Goal: Navigation & Orientation: Find specific page/section

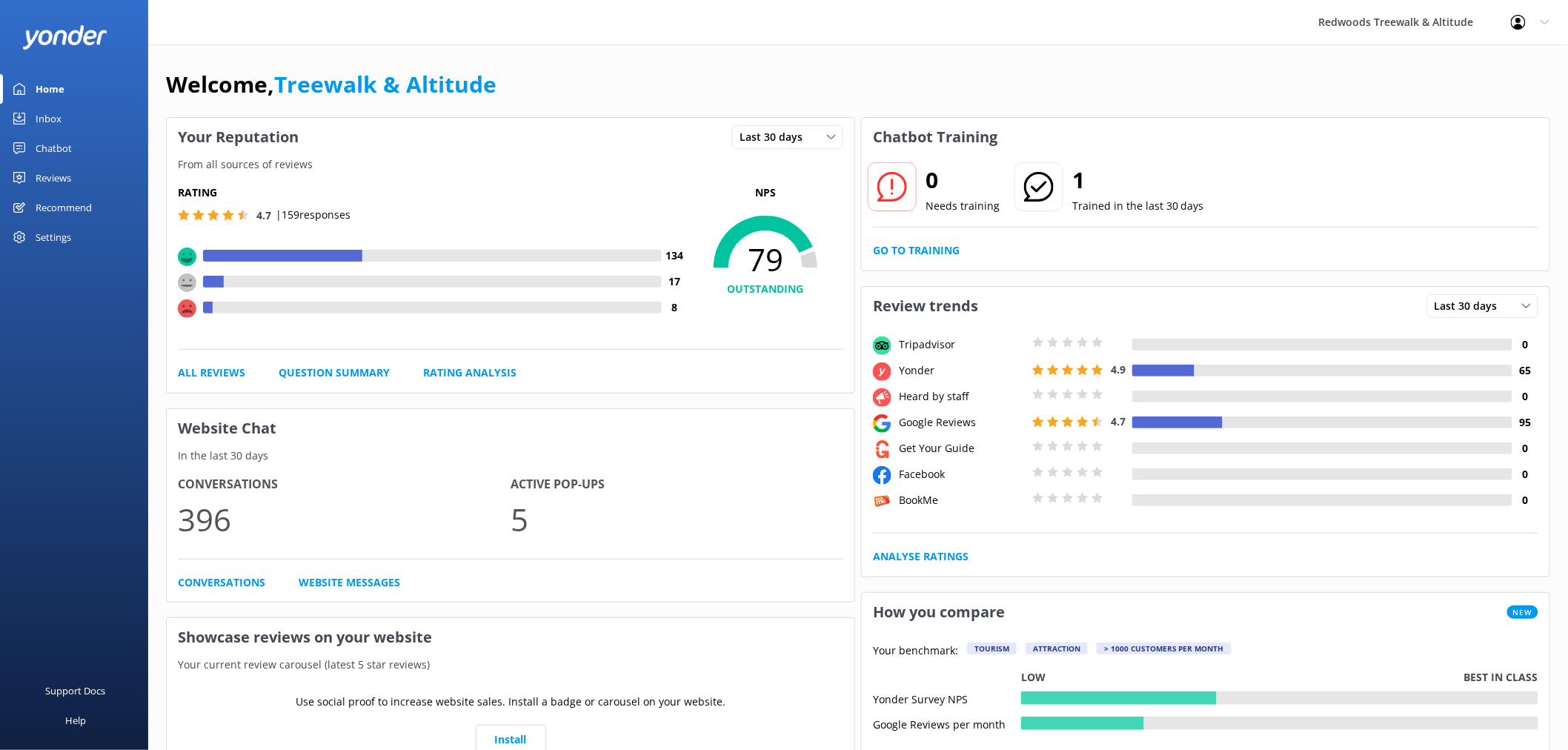
click at [86, 178] on link "Reviews" at bounding box center [74, 178] width 148 height 30
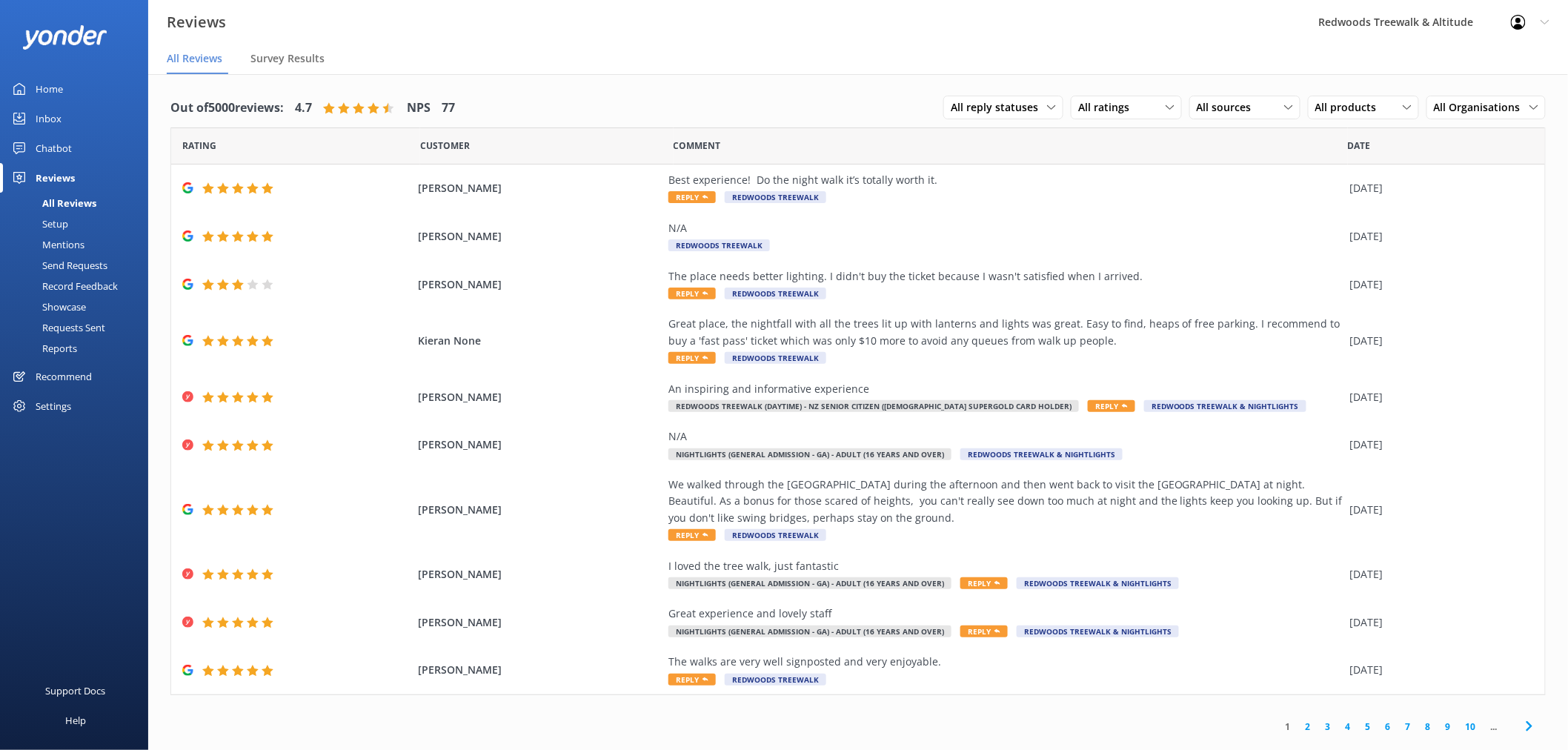
click at [86, 178] on link "Reviews" at bounding box center [74, 178] width 148 height 30
click at [98, 84] on link "Home" at bounding box center [74, 89] width 148 height 30
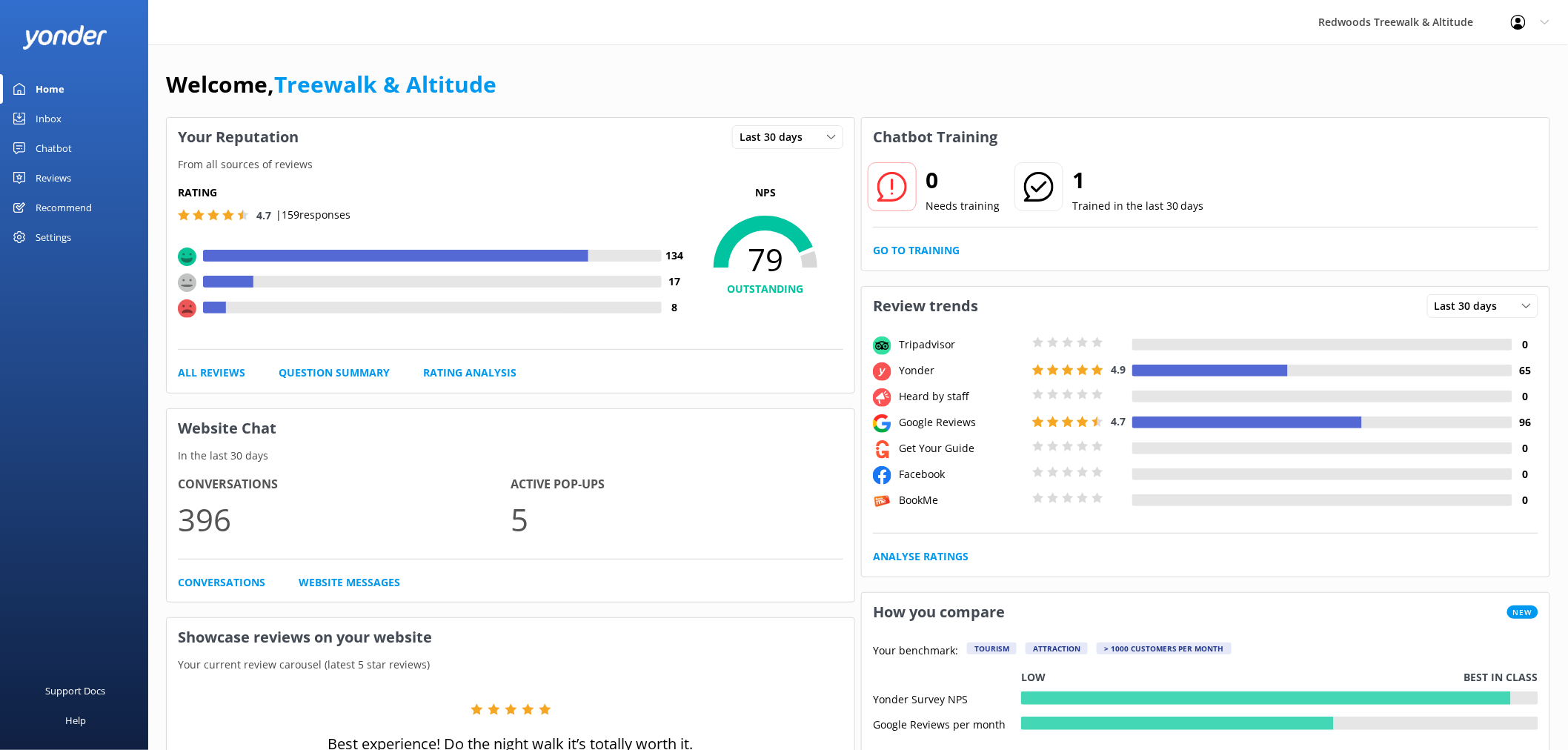
click at [53, 180] on div "Reviews" at bounding box center [53, 178] width 36 height 30
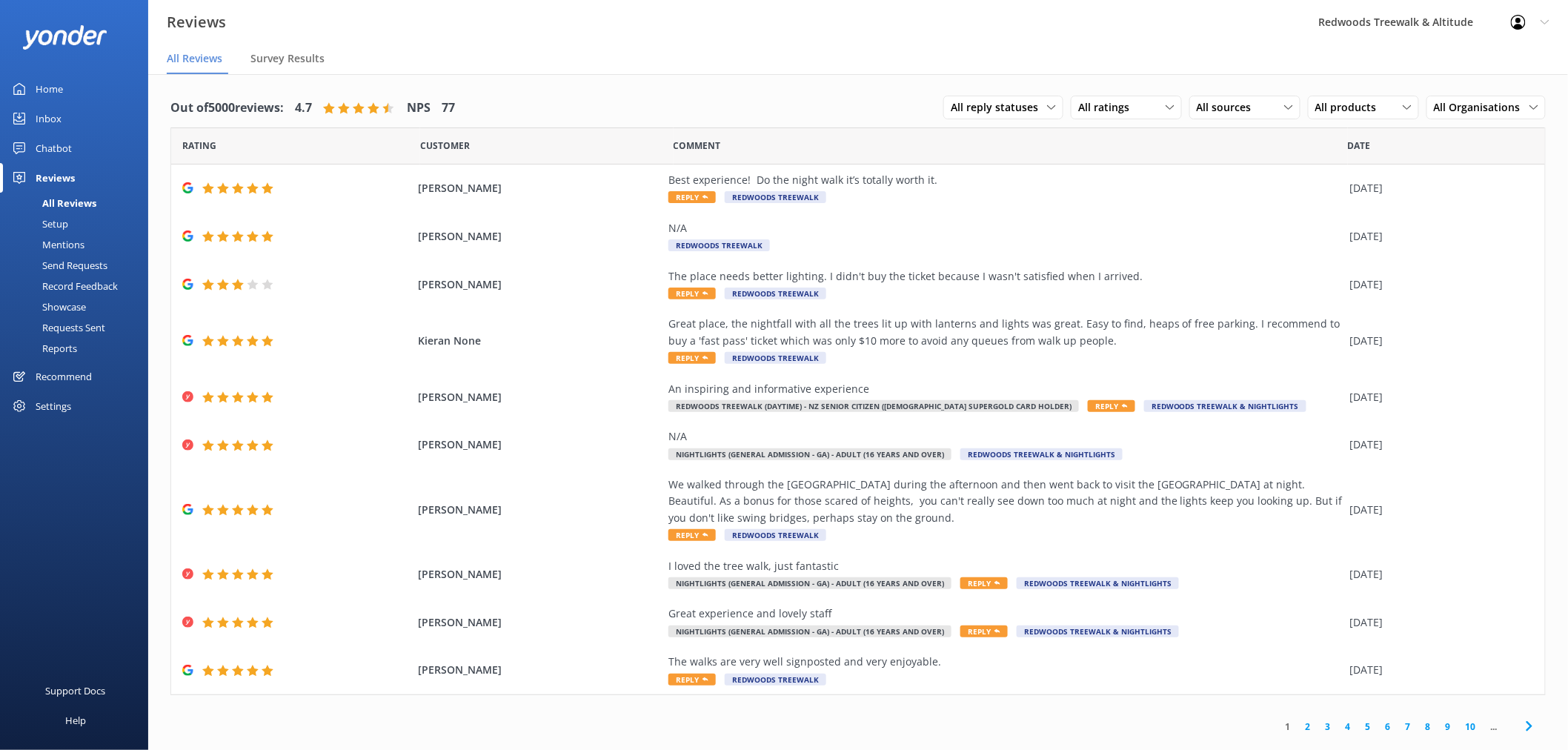
click at [68, 82] on link "Home" at bounding box center [74, 89] width 148 height 30
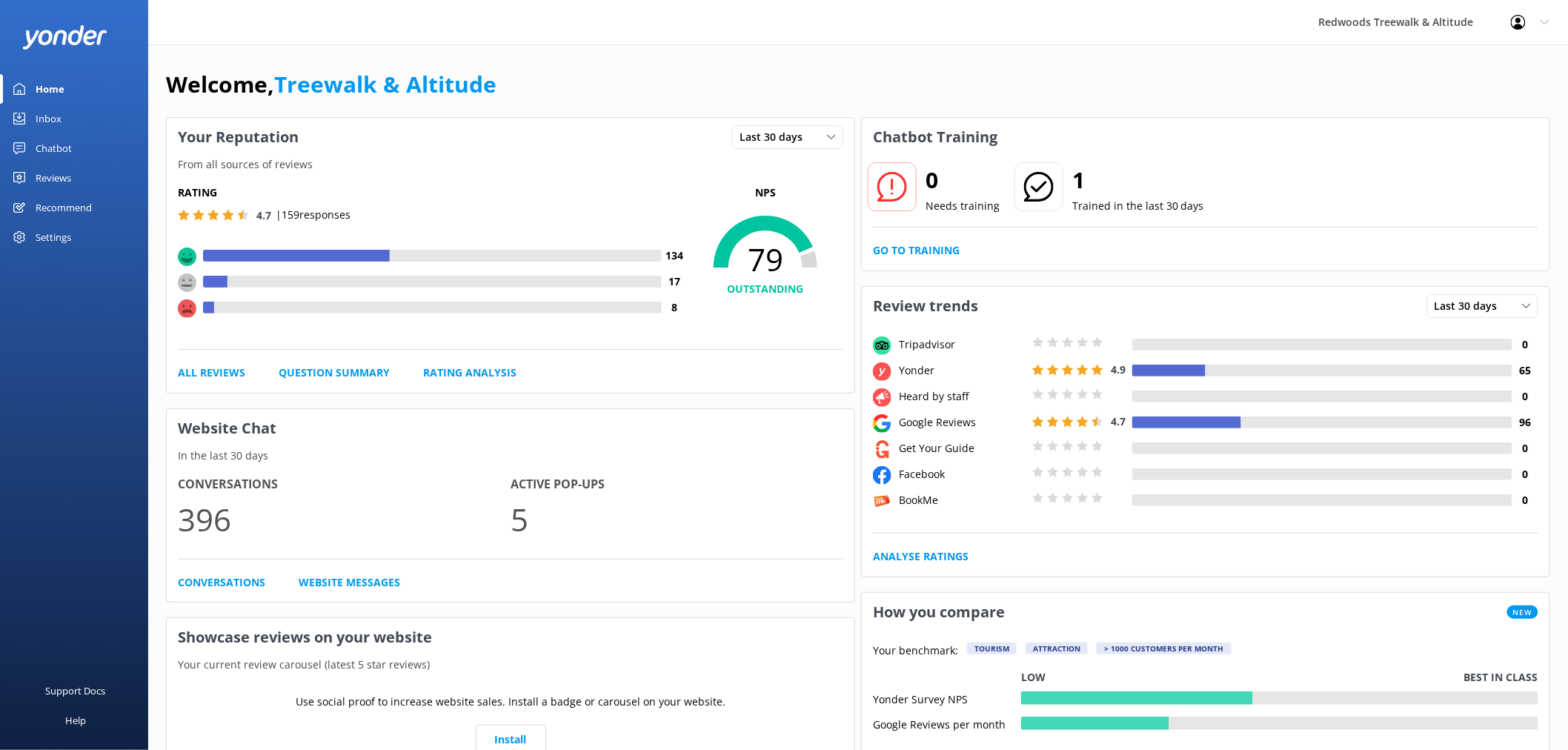
click at [70, 105] on link "Inbox" at bounding box center [74, 118] width 148 height 30
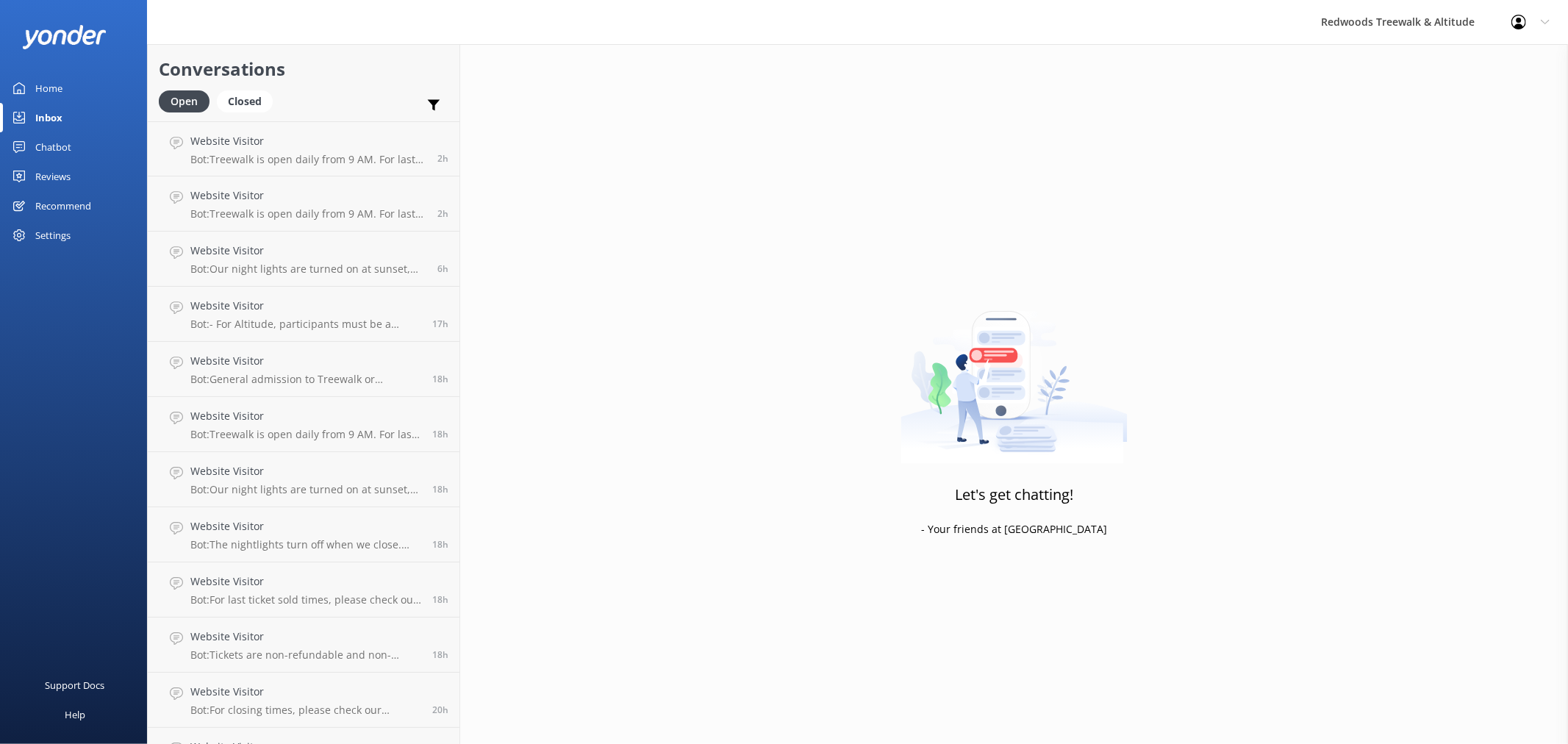
drag, startPoint x: 63, startPoint y: 179, endPoint x: 60, endPoint y: 152, distance: 27.2
click at [63, 179] on div "Reviews" at bounding box center [53, 177] width 35 height 30
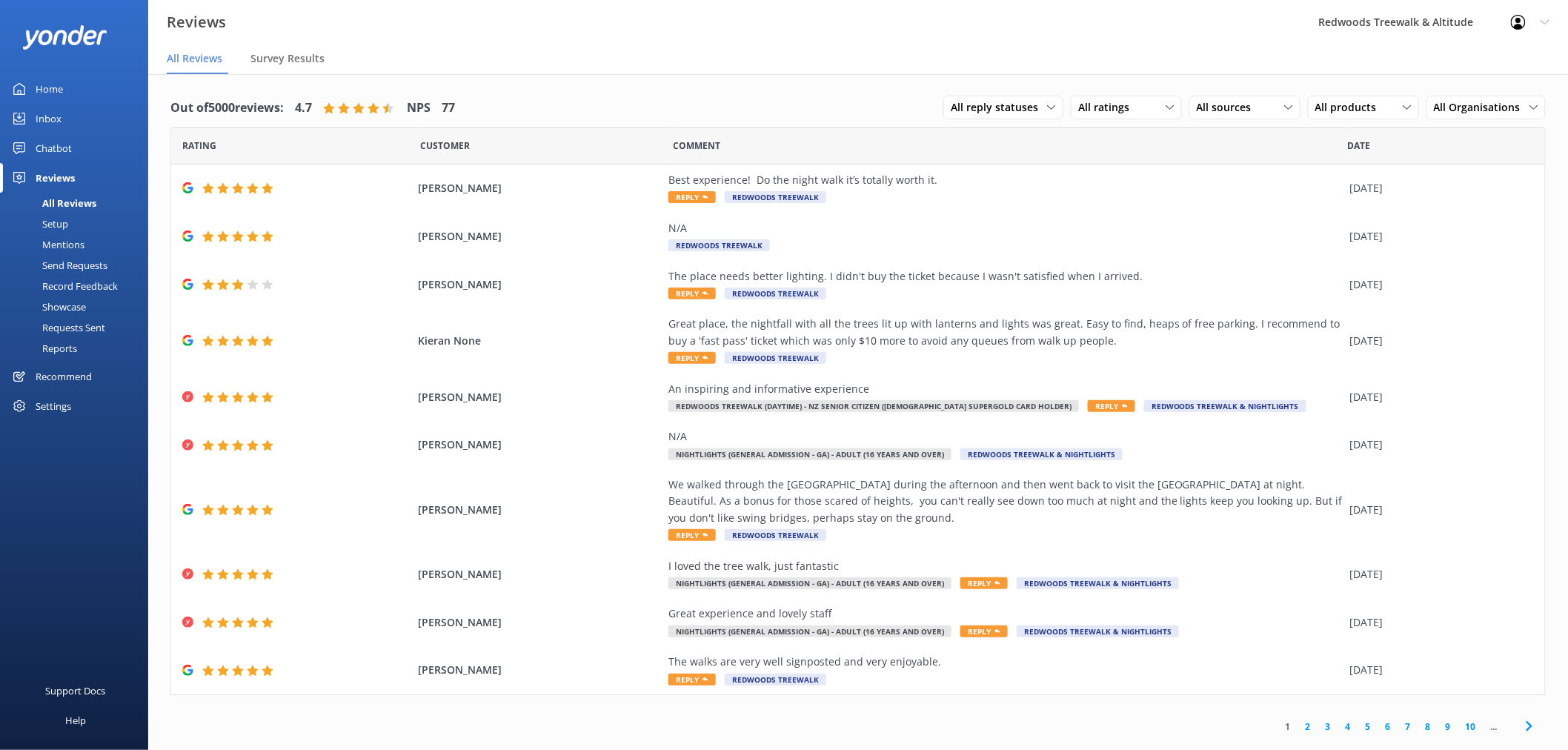
click at [63, 119] on link "Inbox" at bounding box center [74, 118] width 148 height 30
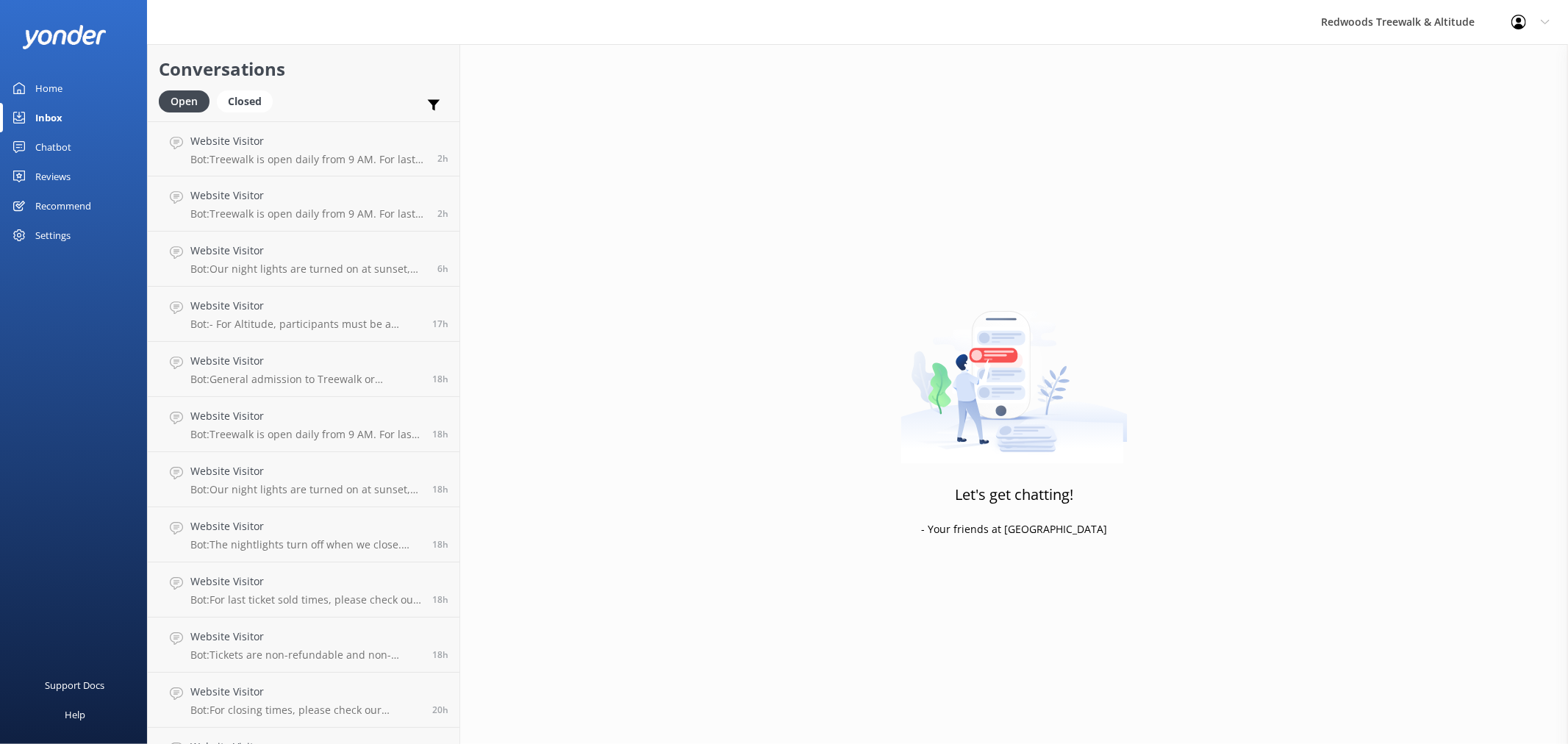
click at [66, 90] on link "Home" at bounding box center [73, 89] width 147 height 30
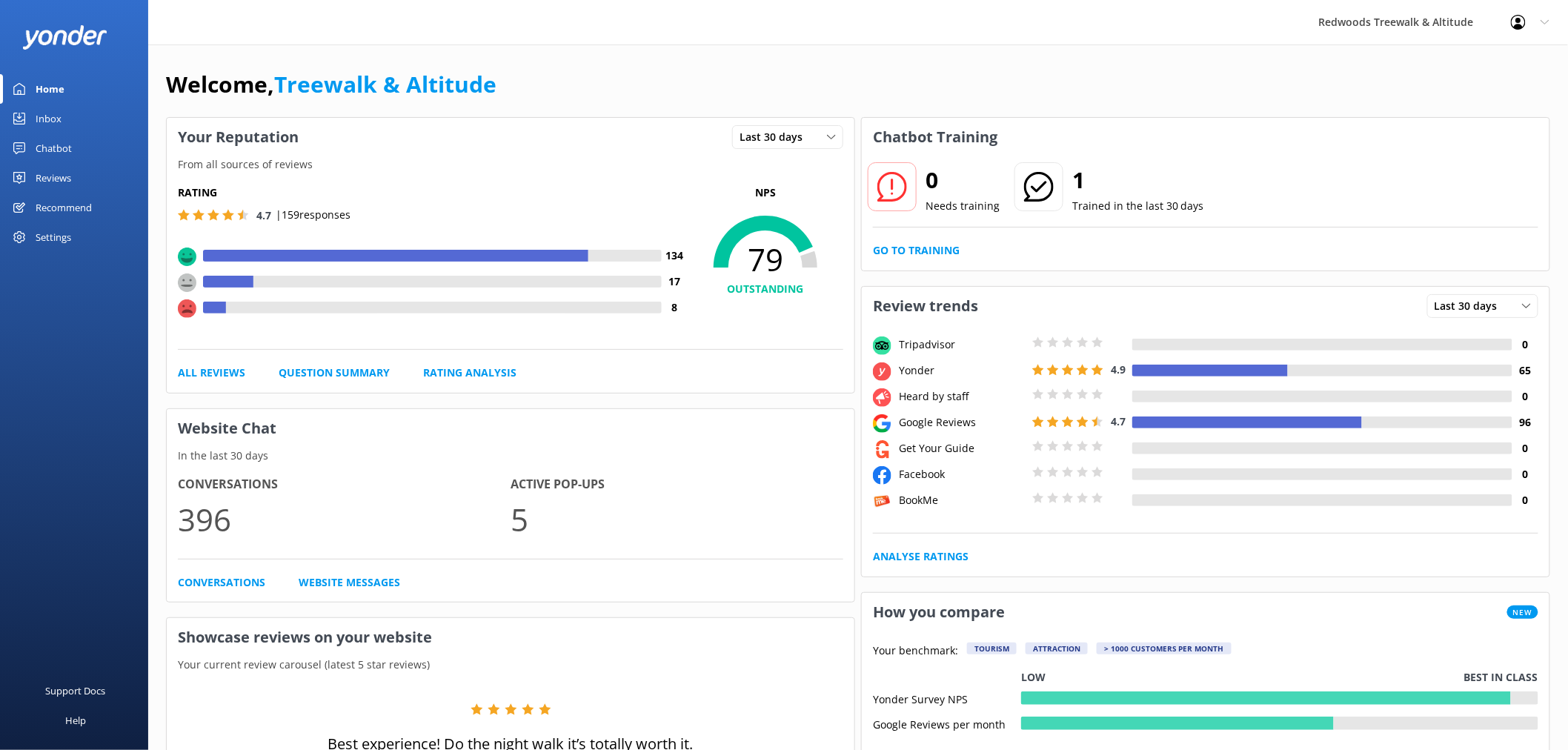
click at [50, 173] on div "Reviews" at bounding box center [53, 178] width 36 height 30
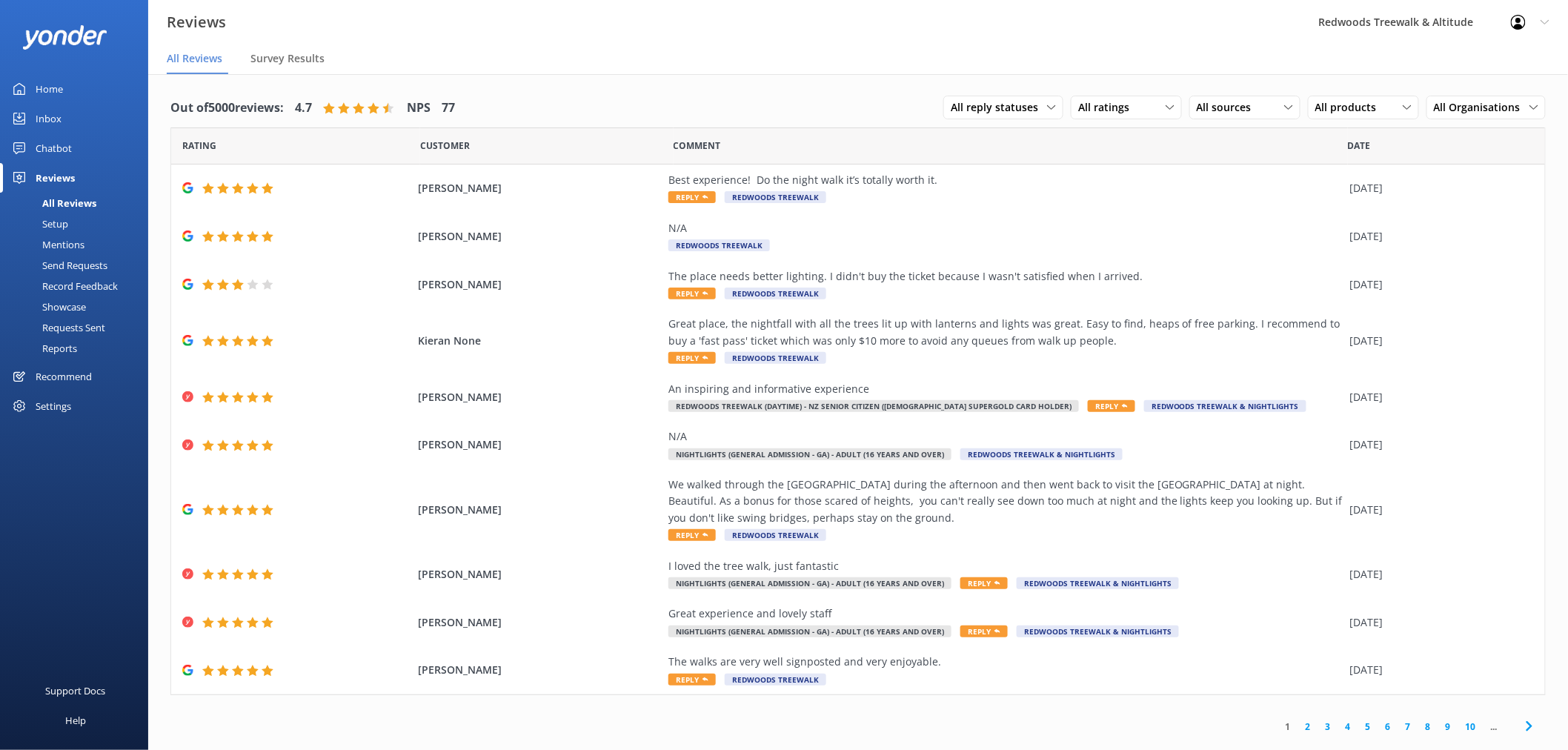
click at [77, 115] on link "Inbox" at bounding box center [74, 118] width 148 height 30
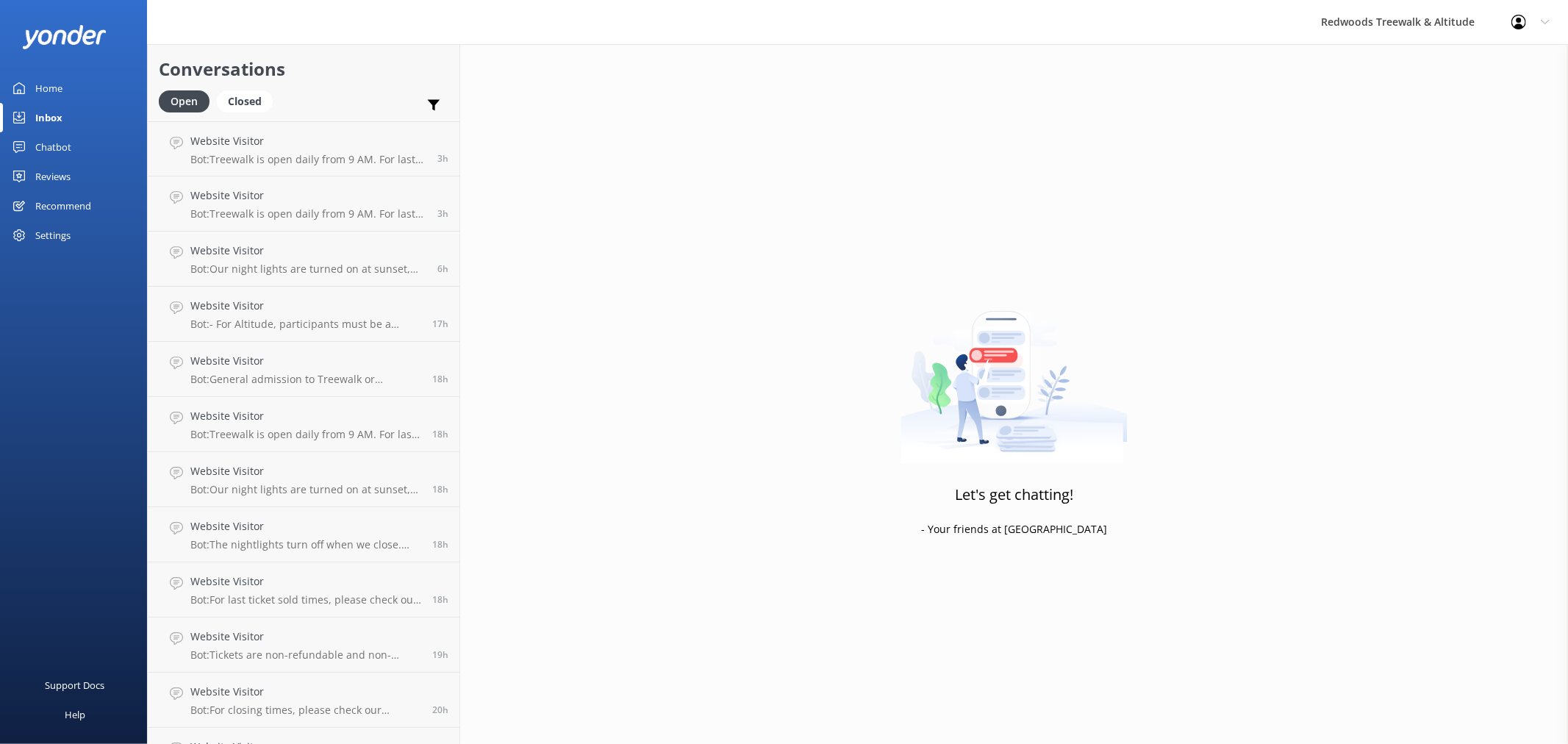
click at [76, 181] on link "Reviews" at bounding box center [73, 177] width 147 height 30
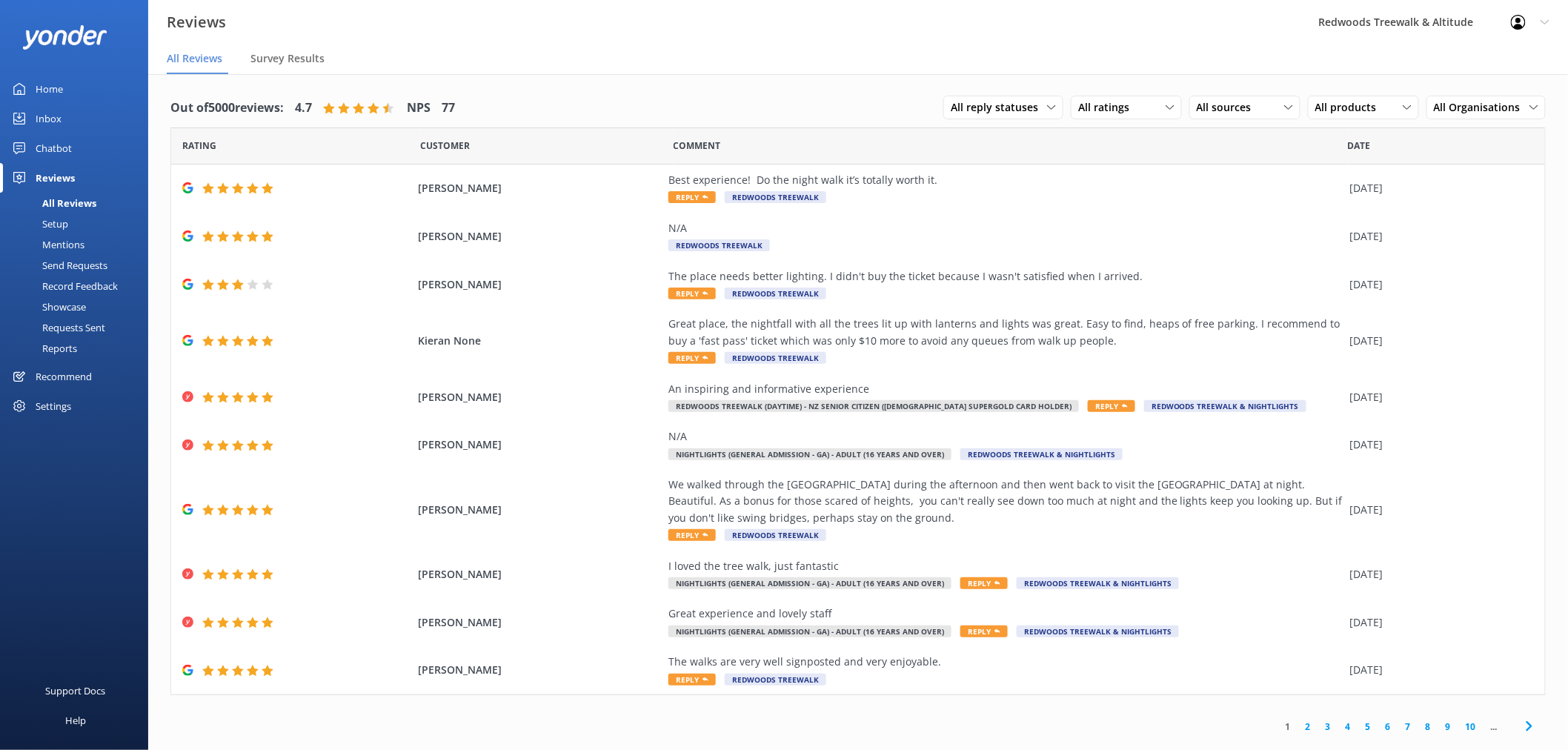
click at [76, 89] on link "Home" at bounding box center [74, 89] width 148 height 30
